Goal: Task Accomplishment & Management: Use online tool/utility

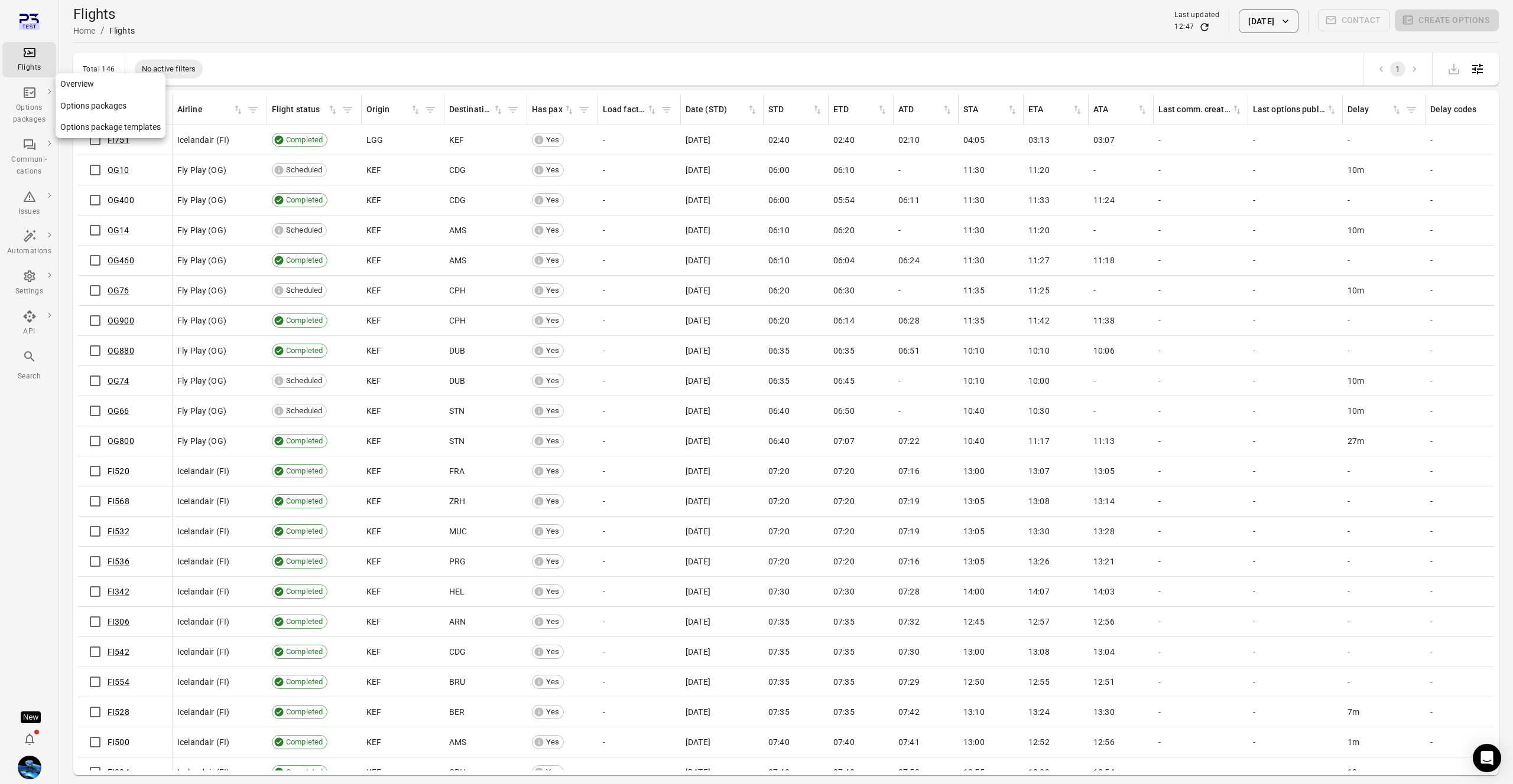
click at [97, 124] on link "Options package templates" at bounding box center [110, 127] width 110 height 22
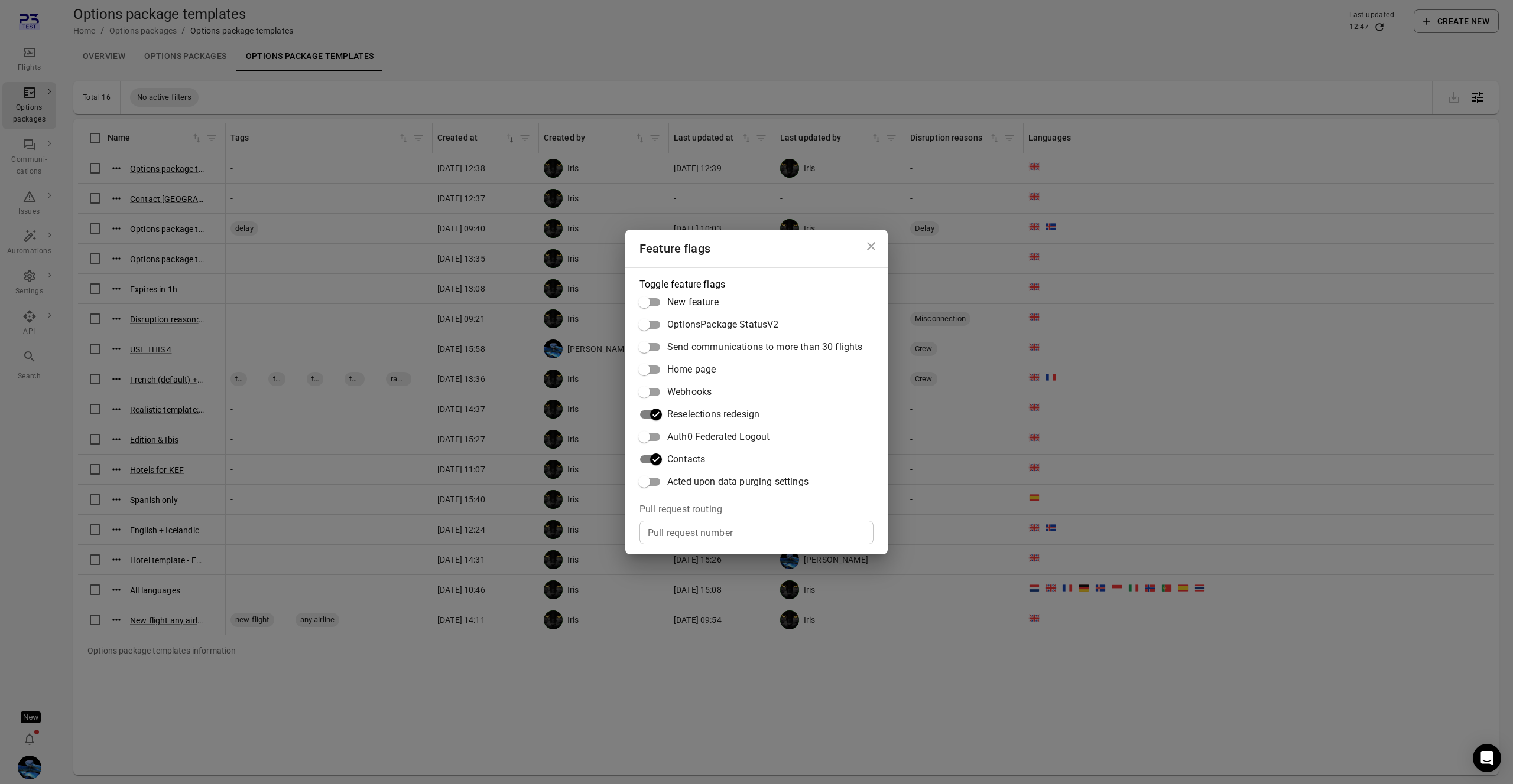
click at [583, 452] on div "Feature flags Toggle feature flags New feature OptionsPackage StatusV2 Send com…" at bounding box center [756, 392] width 1513 height 784
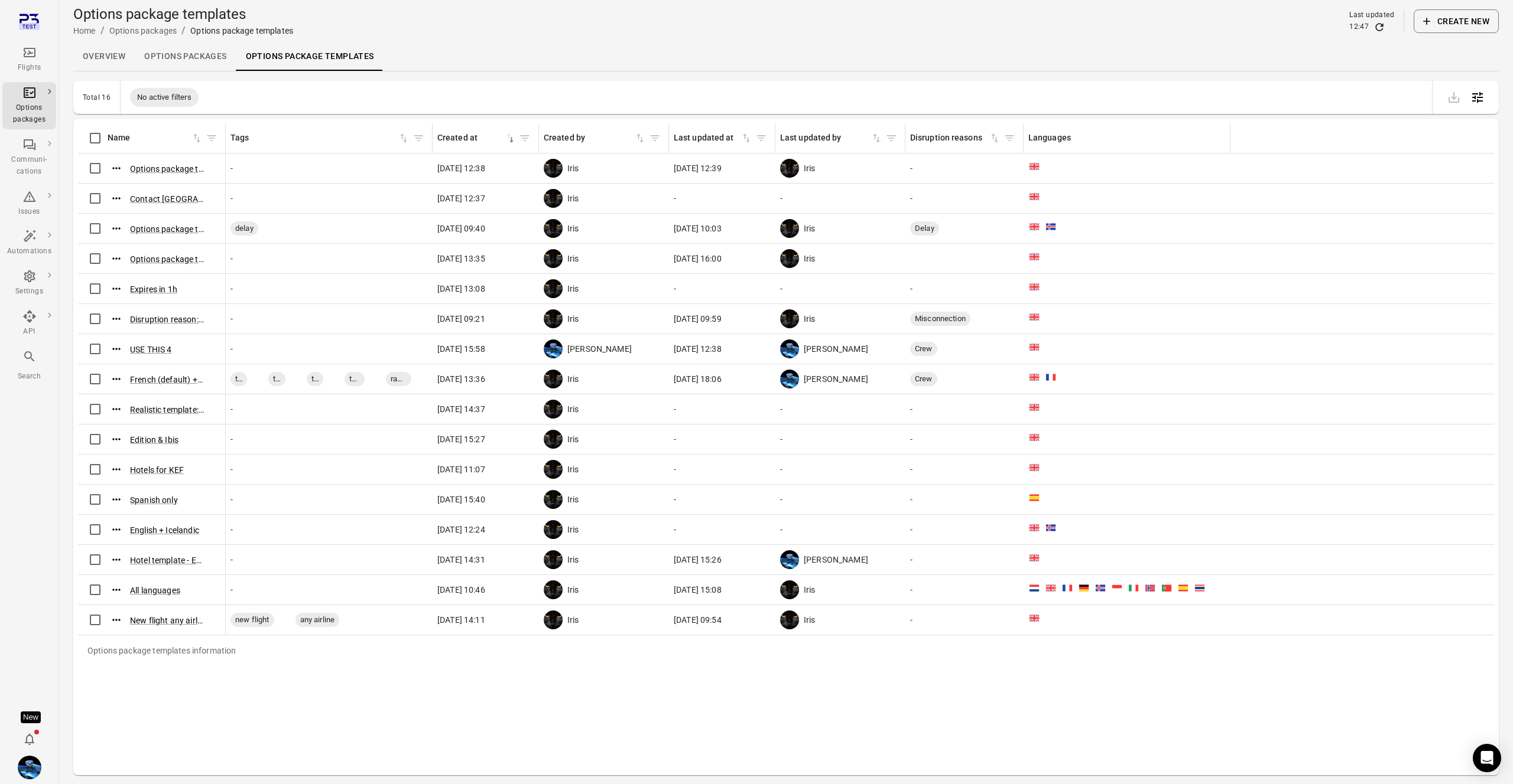
click at [1446, 27] on button "Create new" at bounding box center [1456, 22] width 85 height 24
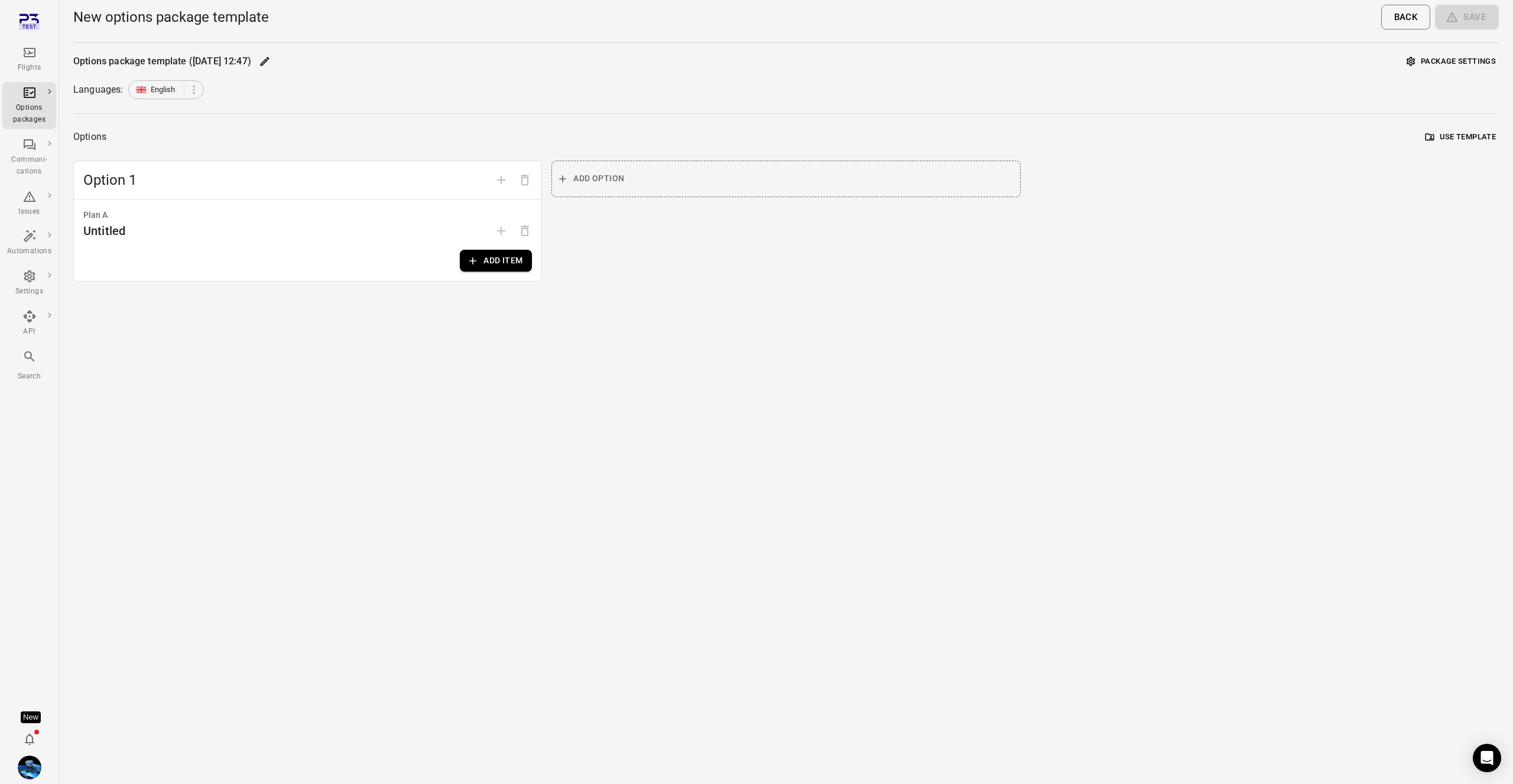
click at [1443, 59] on button "Package settings" at bounding box center [1451, 62] width 95 height 18
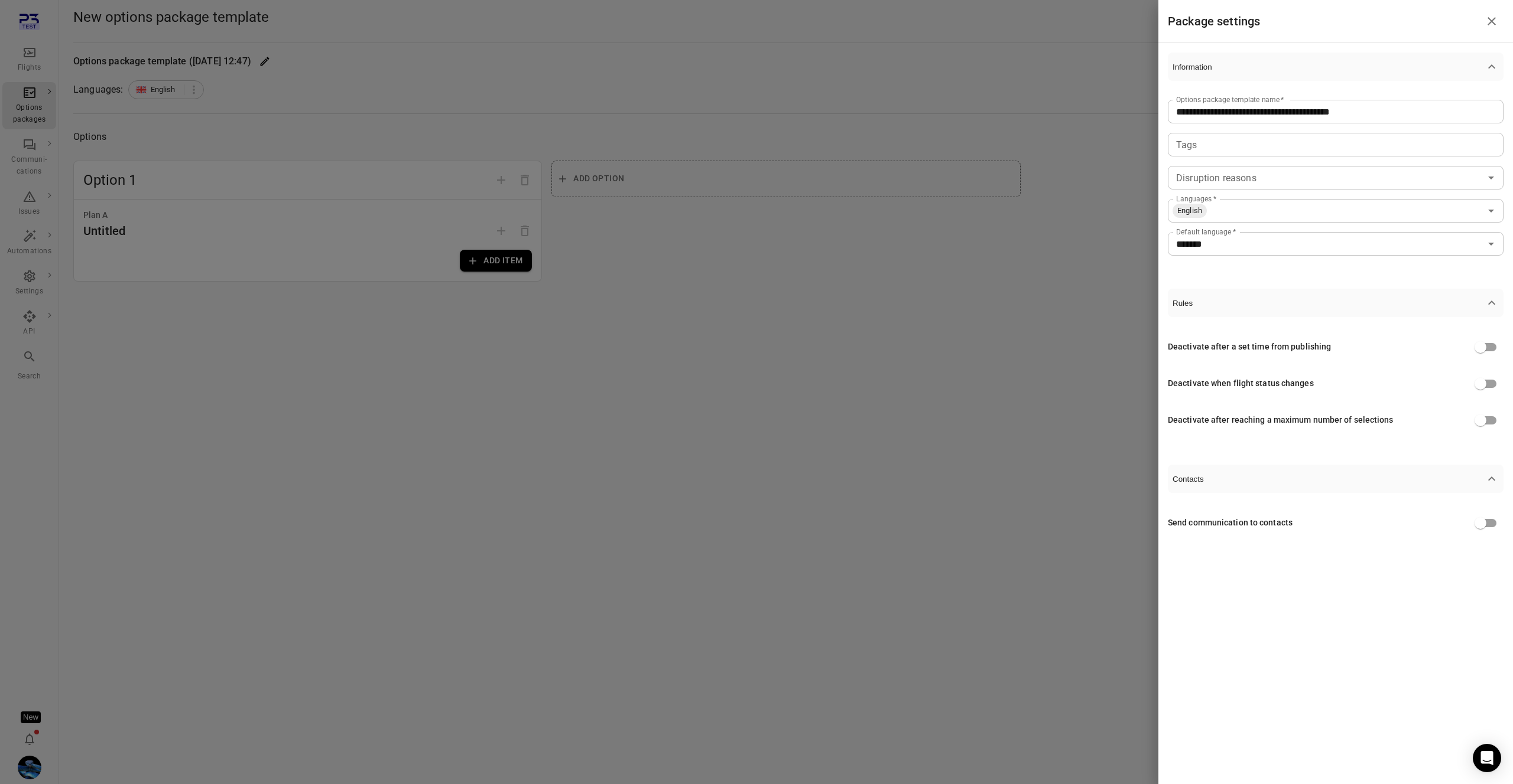
click at [1485, 479] on icon "button" at bounding box center [1491, 479] width 14 height 14
